Goal: Navigation & Orientation: Find specific page/section

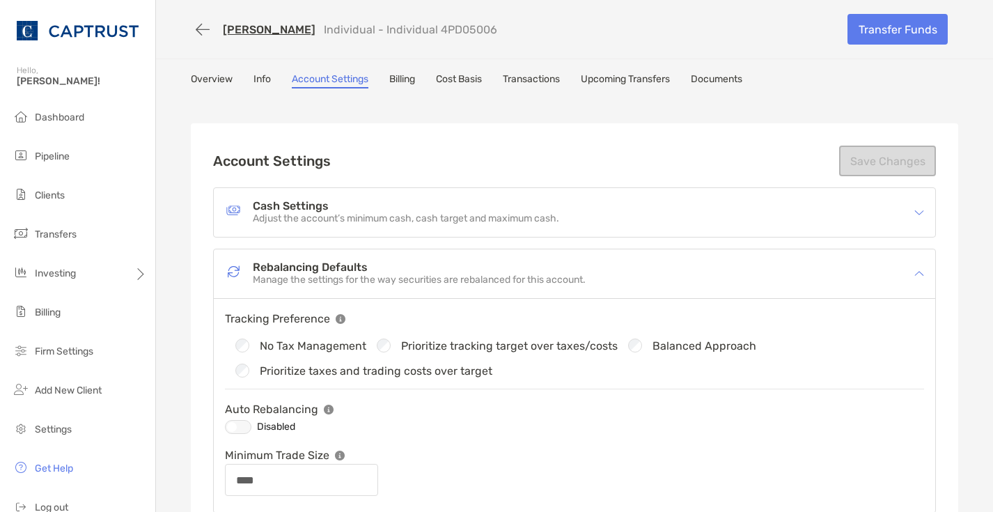
scroll to position [70, 0]
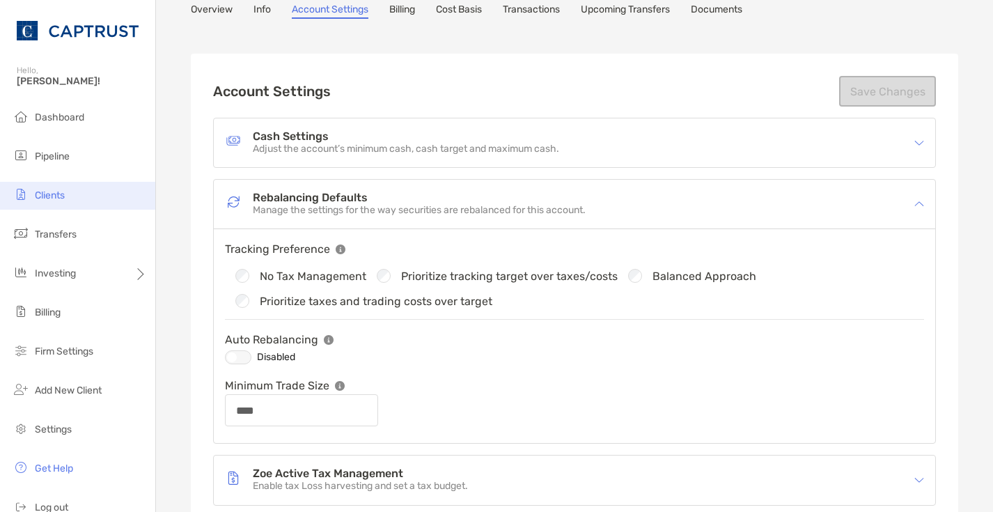
click at [63, 205] on li "Clients" at bounding box center [77, 196] width 155 height 28
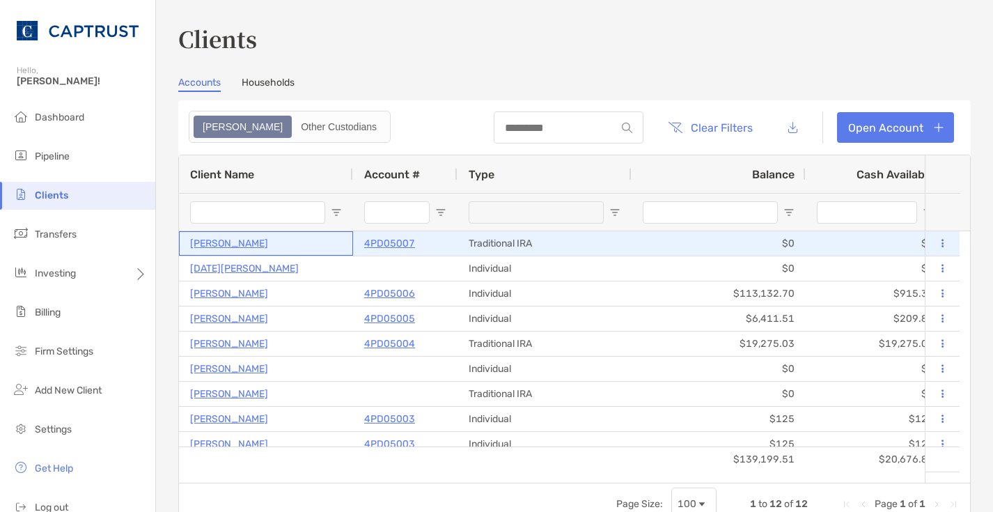
click at [243, 248] on p "[PERSON_NAME]" at bounding box center [229, 243] width 78 height 17
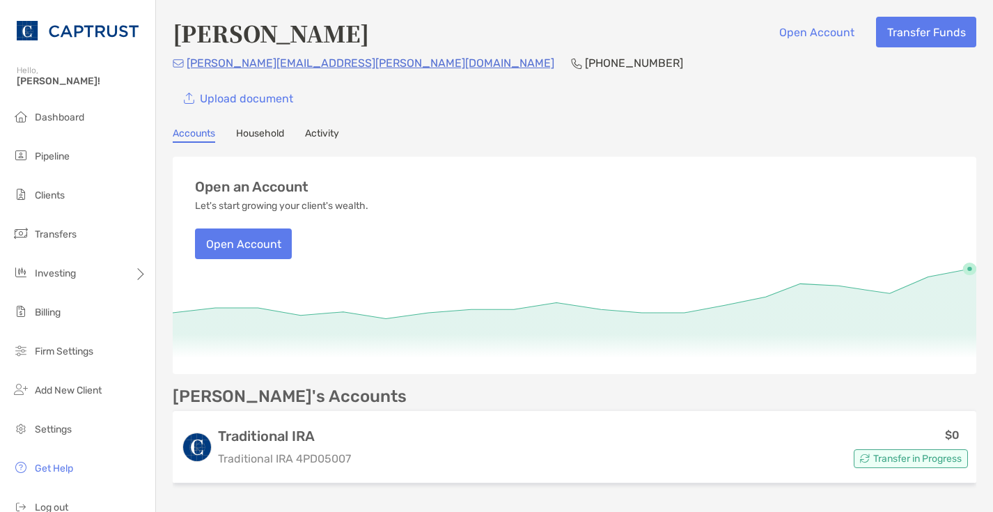
click at [466, 28] on div "[PERSON_NAME] Open Account Transfer Funds" at bounding box center [575, 33] width 804 height 32
click at [519, 360] on icon at bounding box center [575, 313] width 804 height 93
